Goal: Information Seeking & Learning: Learn about a topic

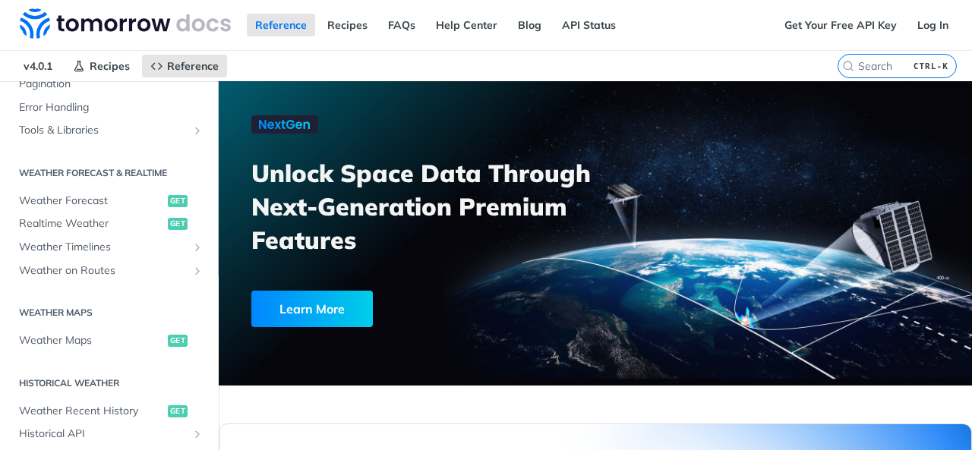
scroll to position [247, 0]
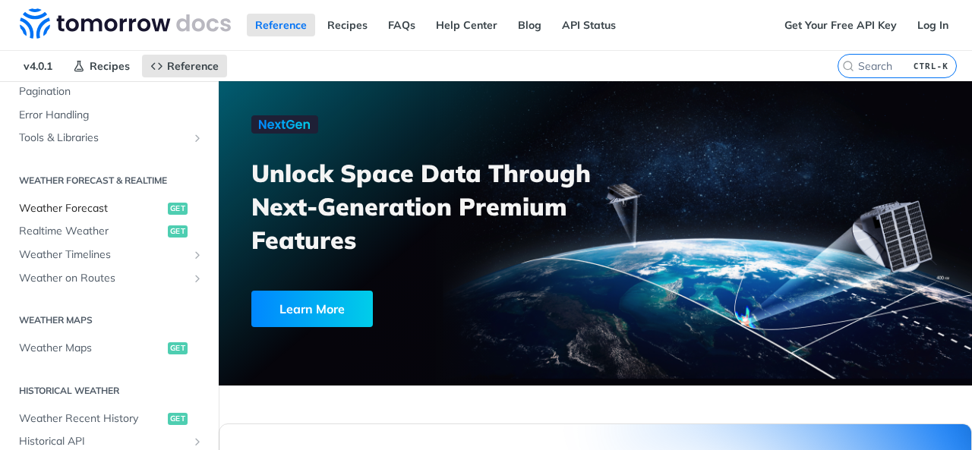
click at [146, 212] on span "Weather Forecast" at bounding box center [91, 208] width 145 height 15
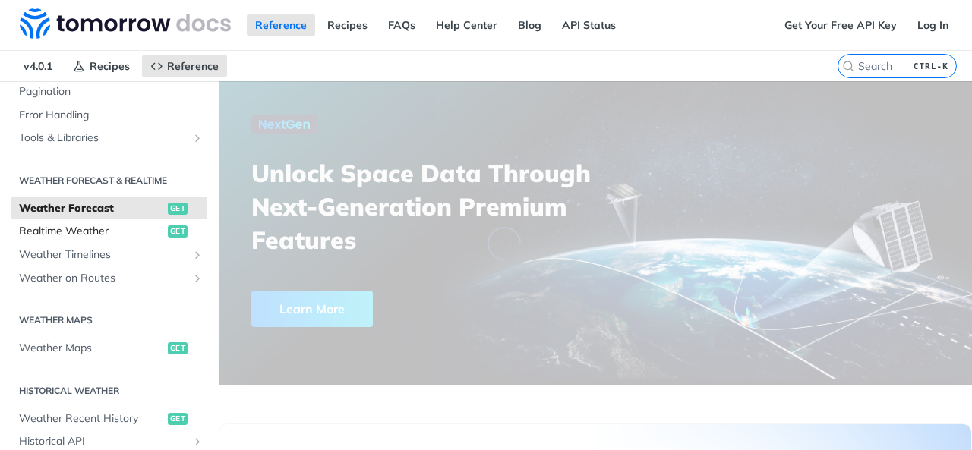
click at [150, 231] on span "Realtime Weather" at bounding box center [91, 231] width 145 height 15
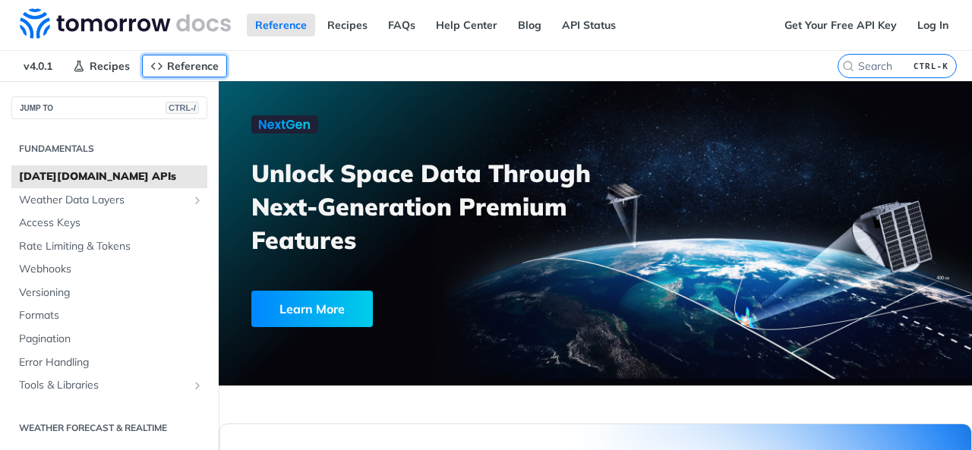
click at [199, 71] on span "Reference" at bounding box center [193, 66] width 52 height 14
click at [824, 20] on link "Get Your Free API Key" at bounding box center [840, 25] width 129 height 23
click at [176, 66] on span "Reference" at bounding box center [193, 66] width 52 height 14
click at [159, 65] on icon "Primary navigation" at bounding box center [156, 66] width 12 height 12
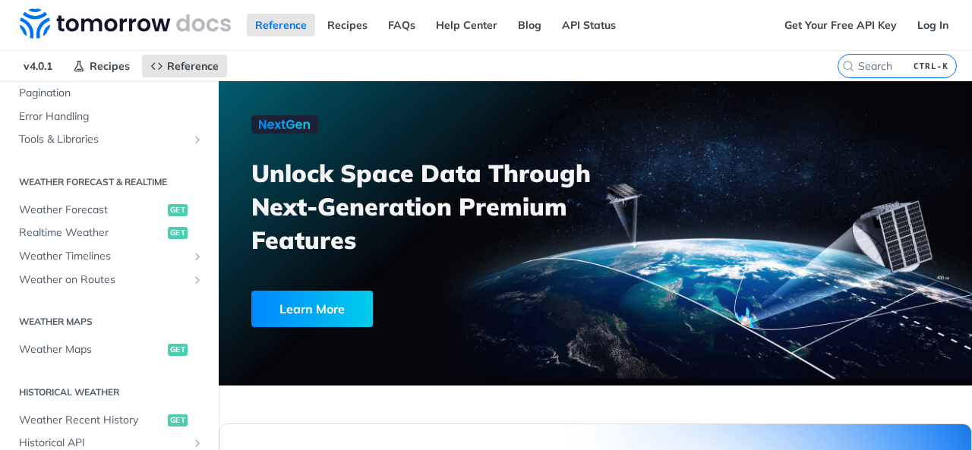
scroll to position [251, 0]
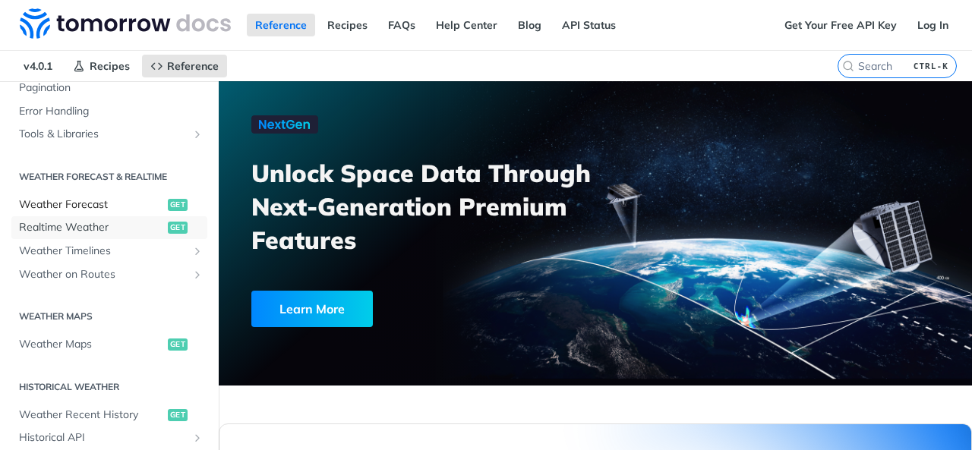
drag, startPoint x: 136, startPoint y: 225, endPoint x: 152, endPoint y: 201, distance: 29.1
click at [135, 225] on span "Realtime Weather" at bounding box center [91, 227] width 145 height 15
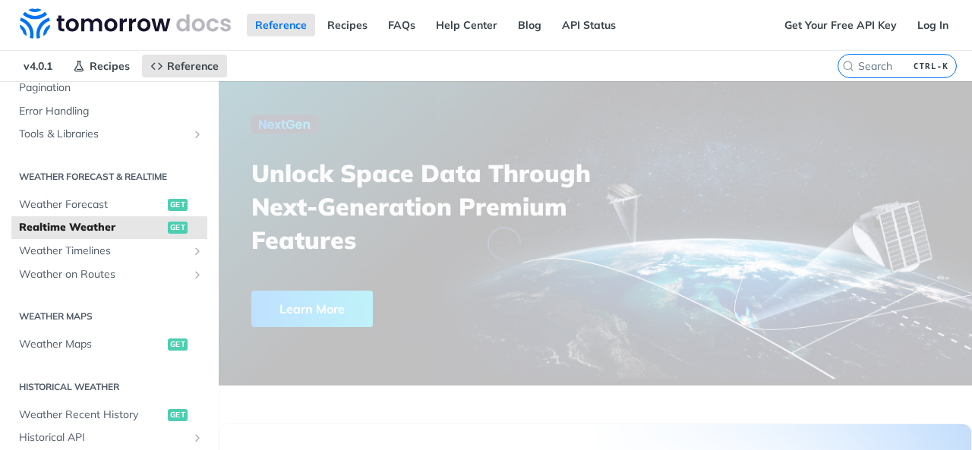
click at [143, 227] on span "Realtime Weather" at bounding box center [91, 227] width 145 height 15
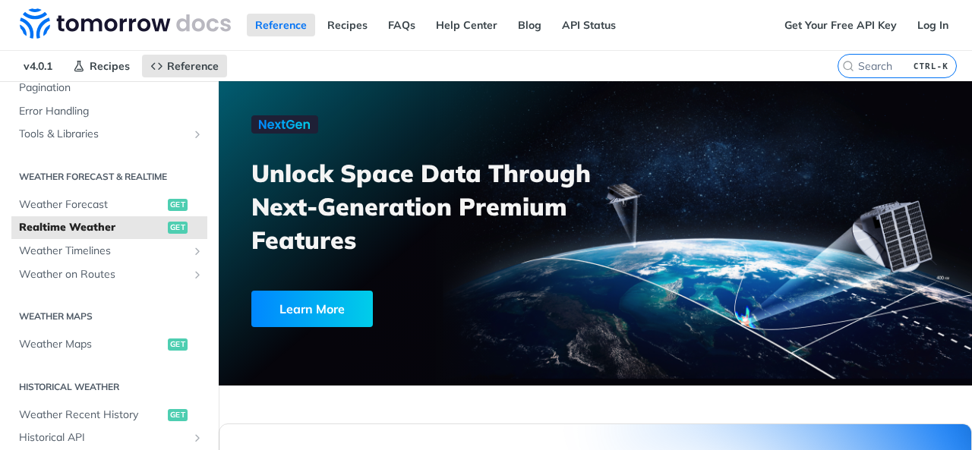
click at [150, 225] on span "Realtime Weather" at bounding box center [91, 227] width 145 height 15
click at [149, 225] on span "Realtime Weather" at bounding box center [91, 227] width 145 height 15
click at [73, 231] on span "Realtime Weather" at bounding box center [91, 227] width 145 height 15
click at [168, 228] on span "get" at bounding box center [178, 228] width 20 height 12
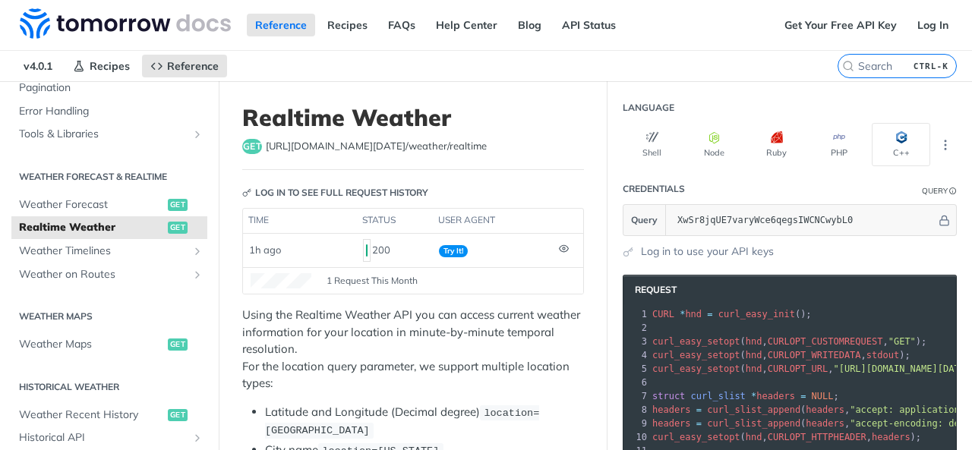
click at [522, 376] on p "Using the Realtime Weather API you can access current weather information for y…" at bounding box center [413, 350] width 342 height 86
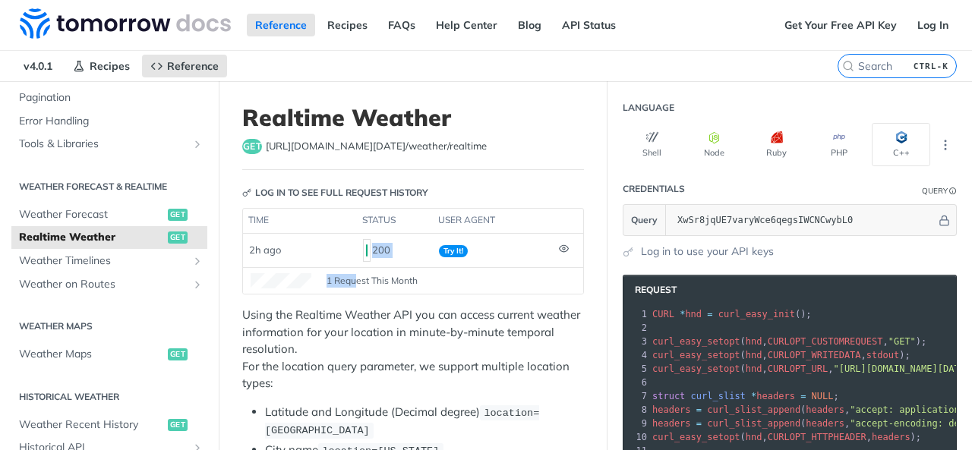
drag, startPoint x: 364, startPoint y: 256, endPoint x: 354, endPoint y: 299, distance: 44.4
click at [355, 272] on div "time status user agent 2h ago 200 Try It! 1 Request This Month" at bounding box center [413, 251] width 342 height 87
click at [364, 326] on p "Using the Realtime Weather API you can access current weather information for y…" at bounding box center [413, 350] width 342 height 86
